Goal: Transaction & Acquisition: Book appointment/travel/reservation

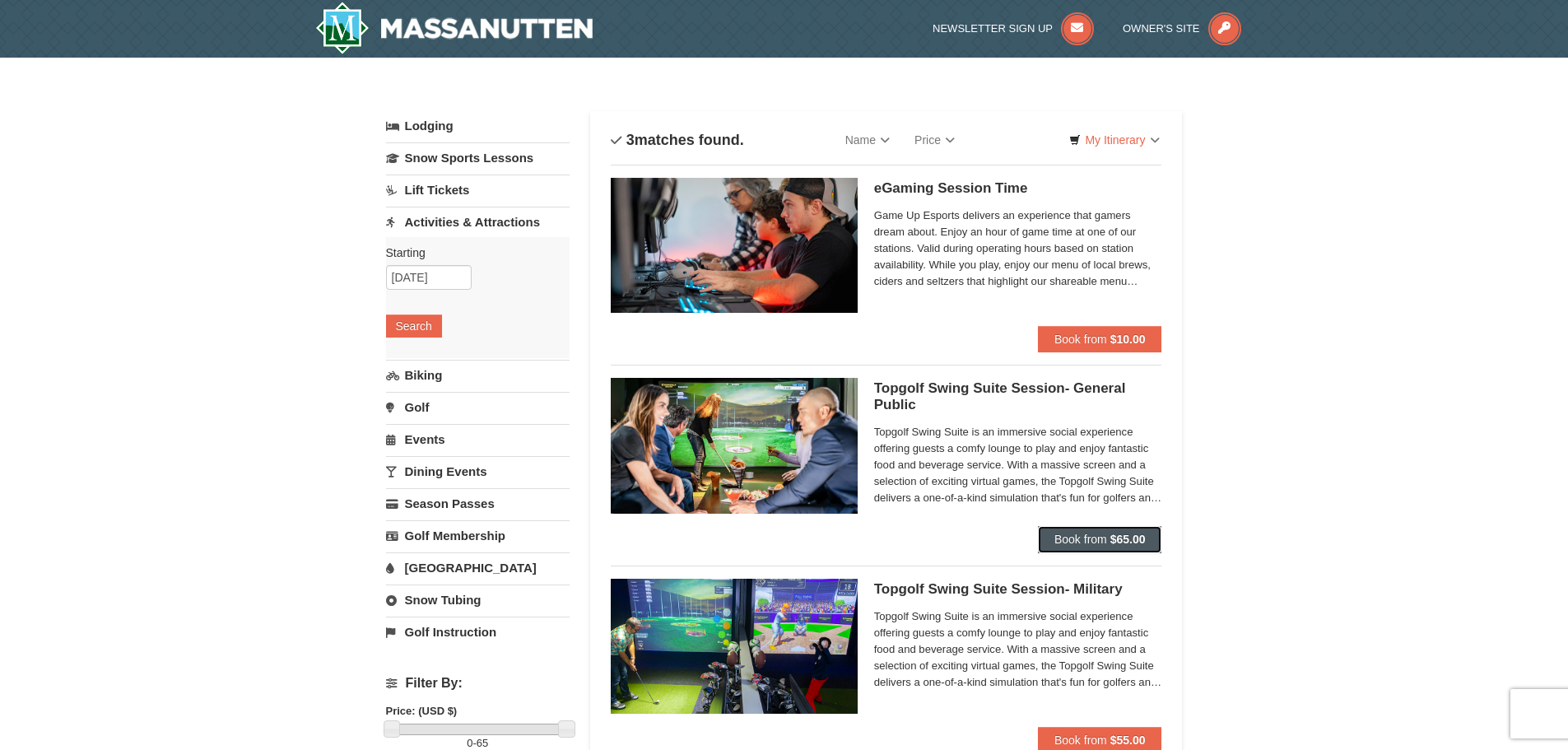
click at [1114, 552] on button "Book from $65.00" at bounding box center [1100, 539] width 124 height 26
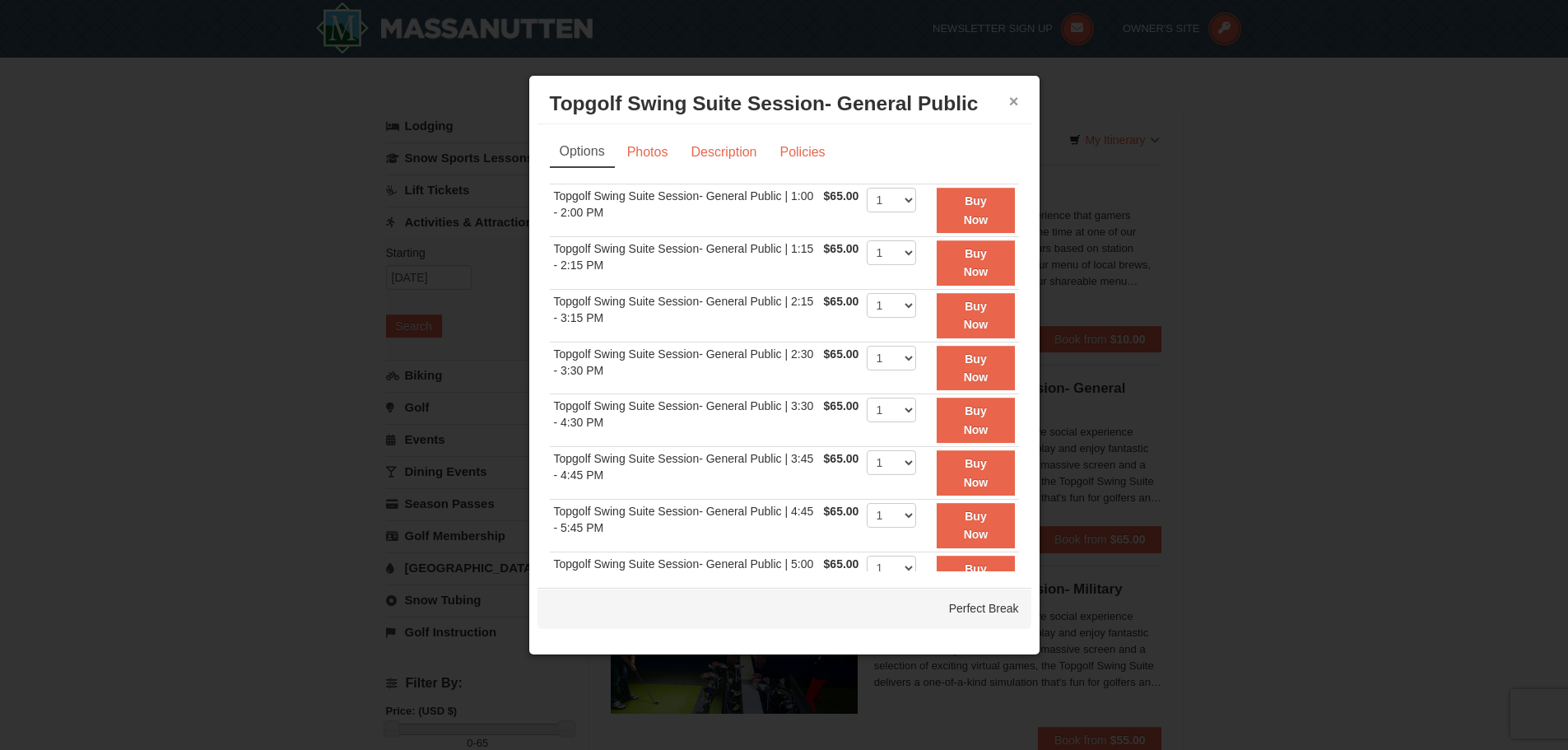
click at [1011, 100] on button "×" at bounding box center [1015, 100] width 10 height 16
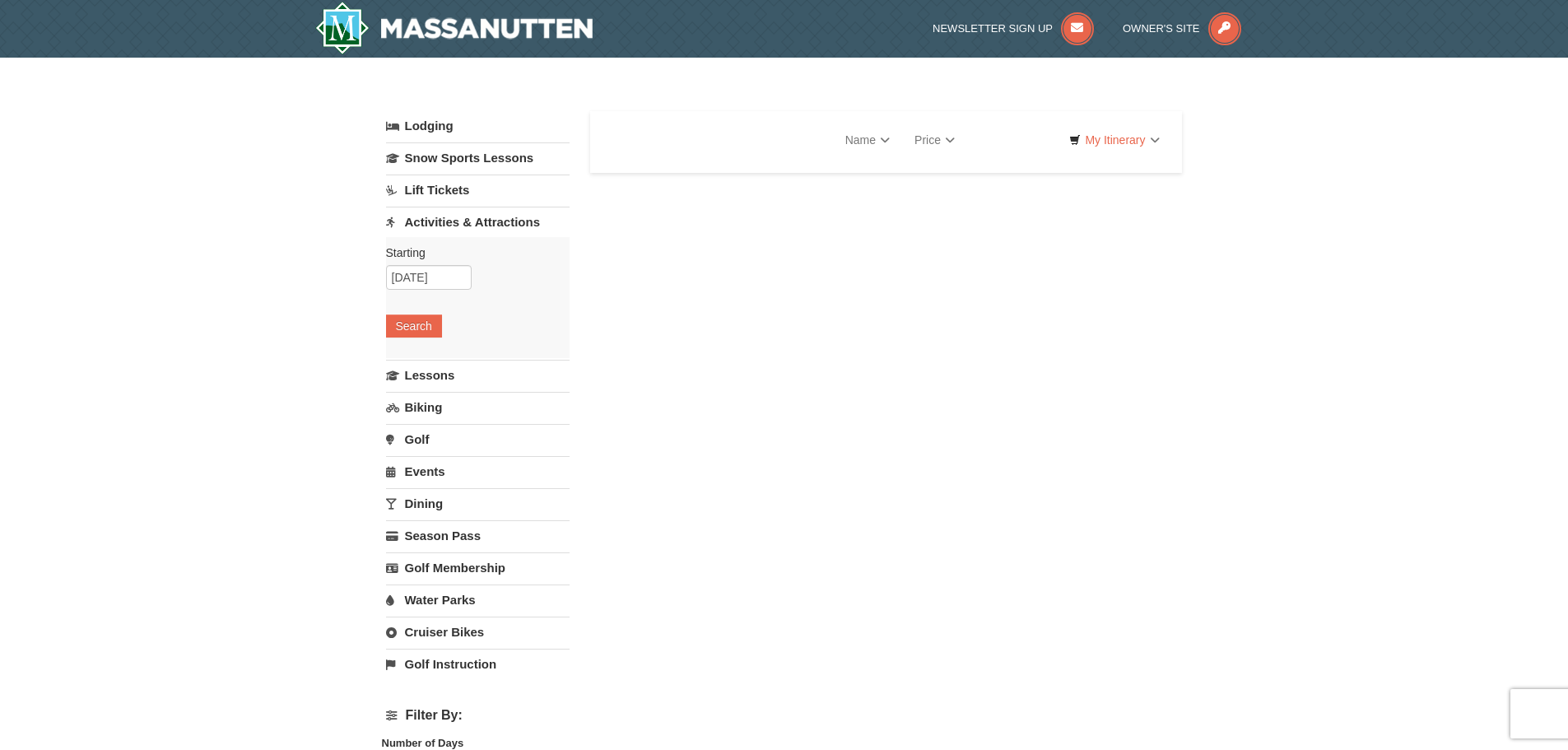
select select "10"
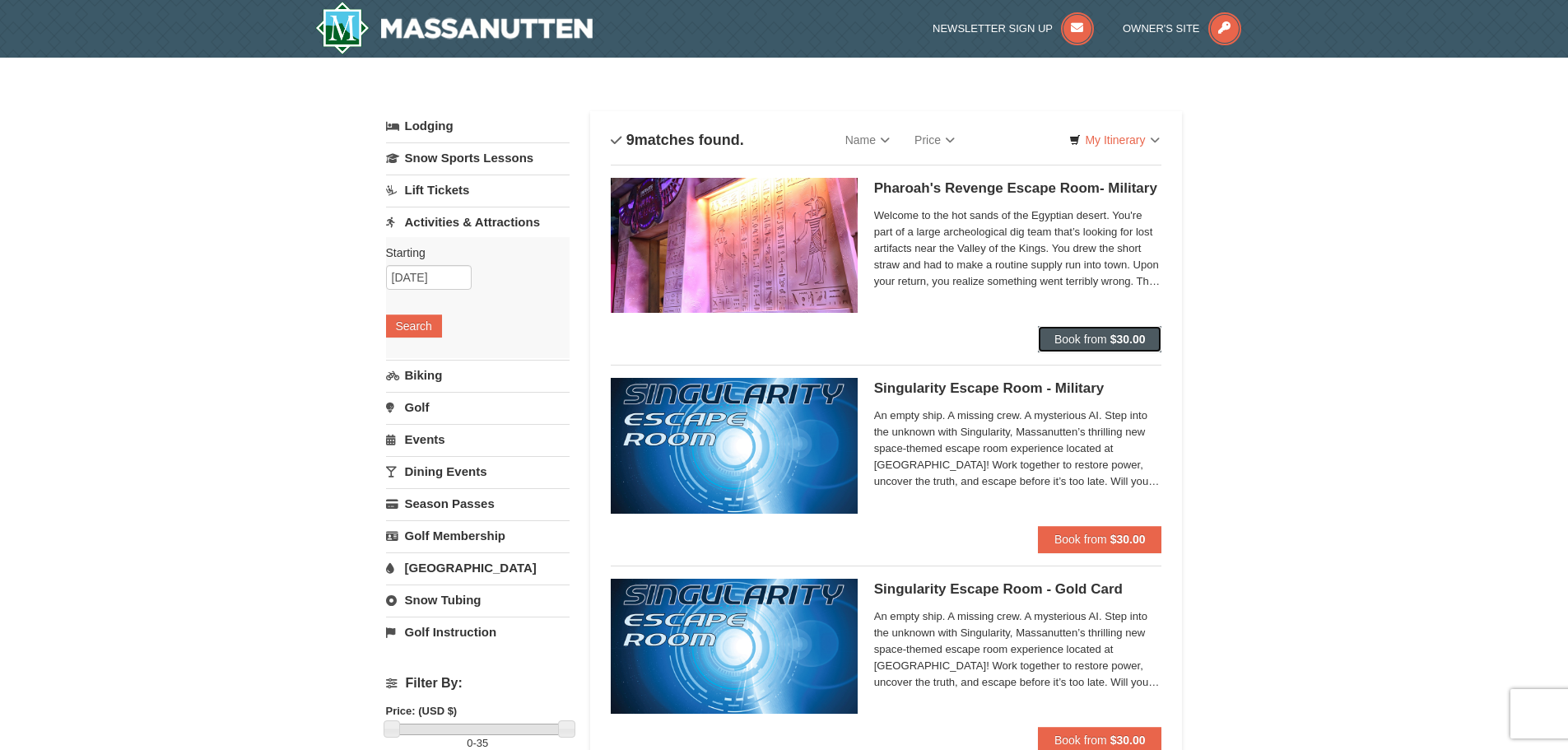
click at [1090, 332] on button "Book from $30.00" at bounding box center [1100, 339] width 124 height 26
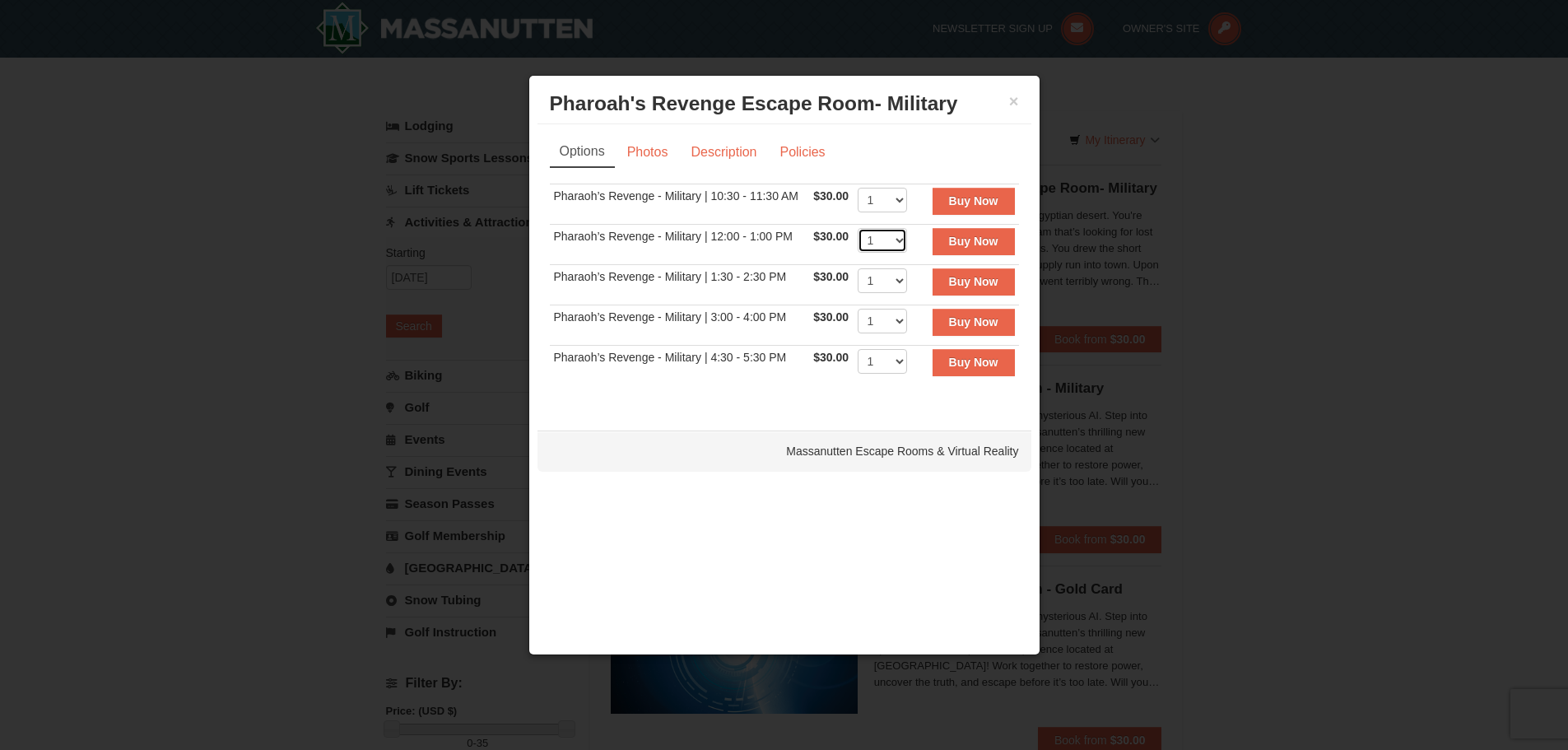
click at [894, 237] on select "1 2 3 4 5 6 7 8" at bounding box center [883, 240] width 49 height 25
click at [1107, 146] on div at bounding box center [784, 375] width 1568 height 750
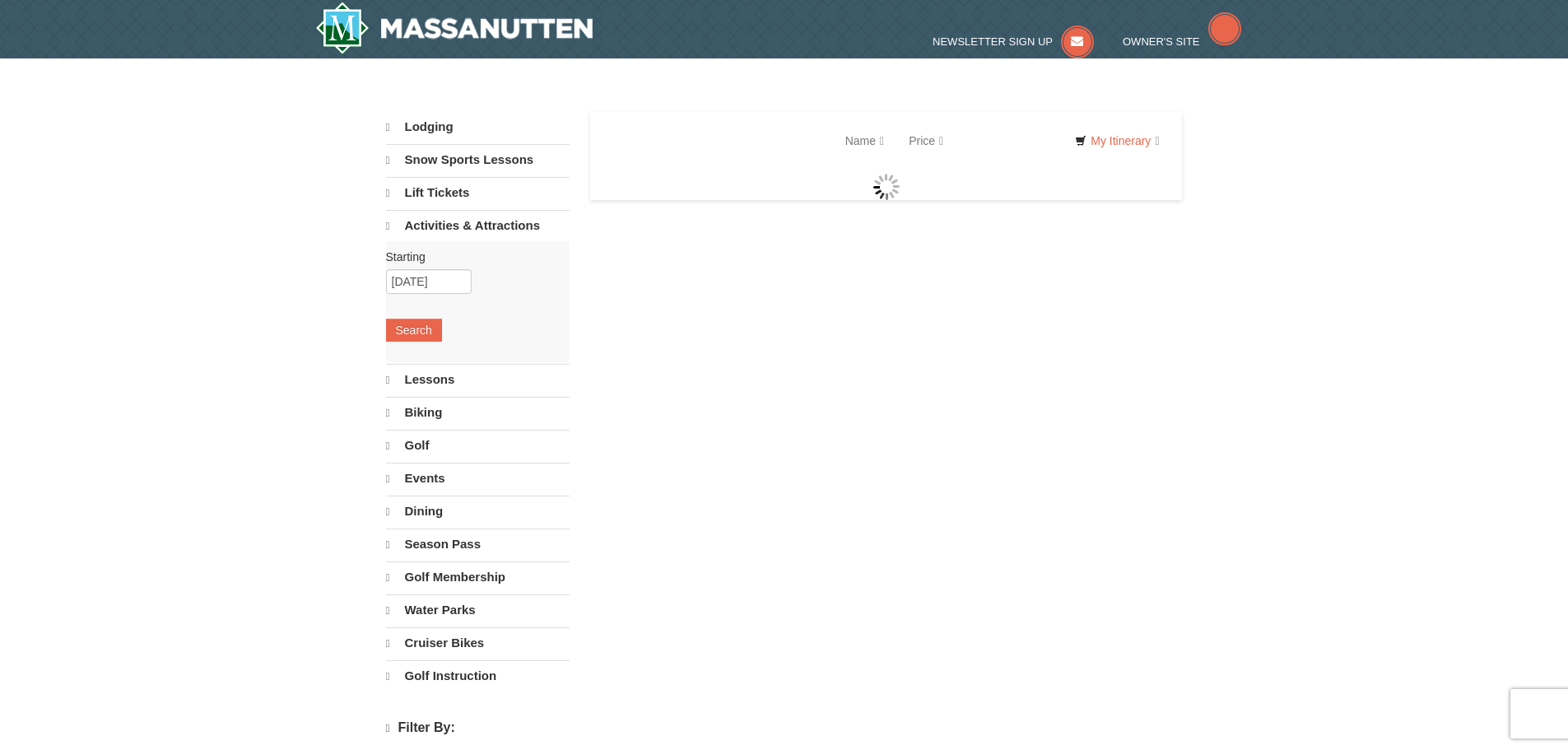
select select "10"
